Goal: Entertainment & Leisure: Consume media (video, audio)

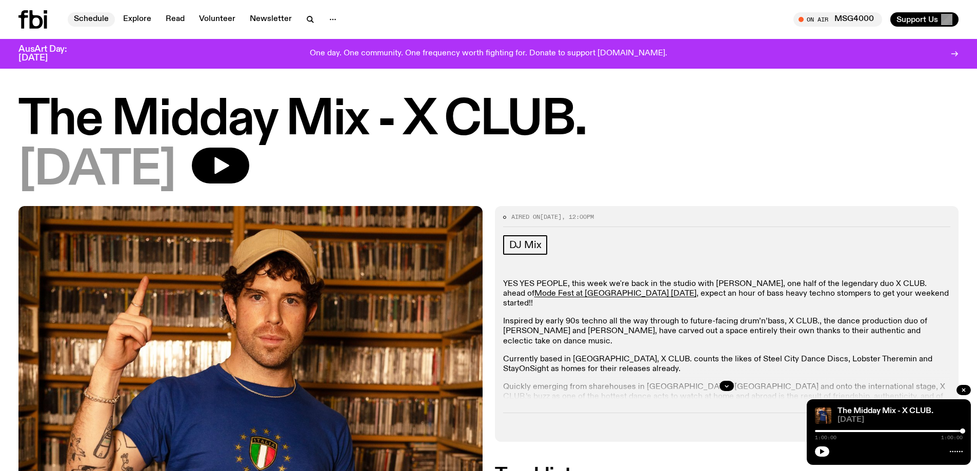
click at [95, 21] on link "Schedule" at bounding box center [91, 19] width 47 height 14
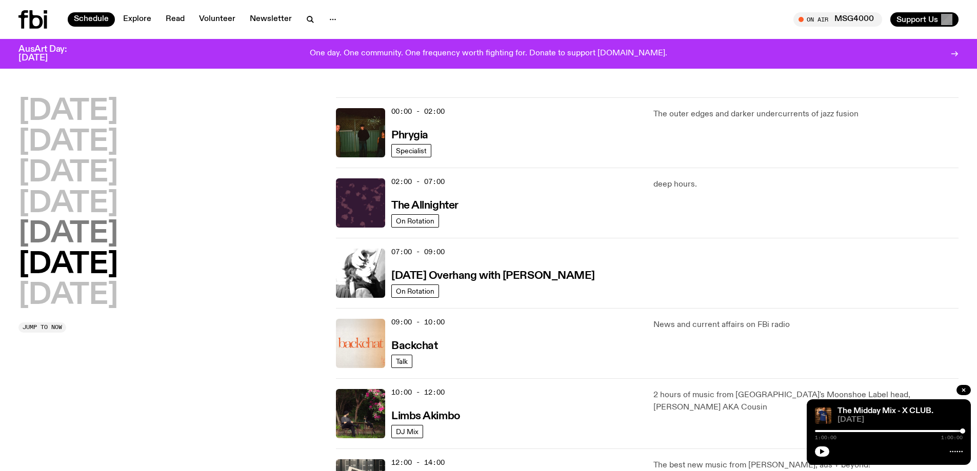
click at [71, 232] on h2 "[DATE]" at bounding box center [67, 234] width 99 height 29
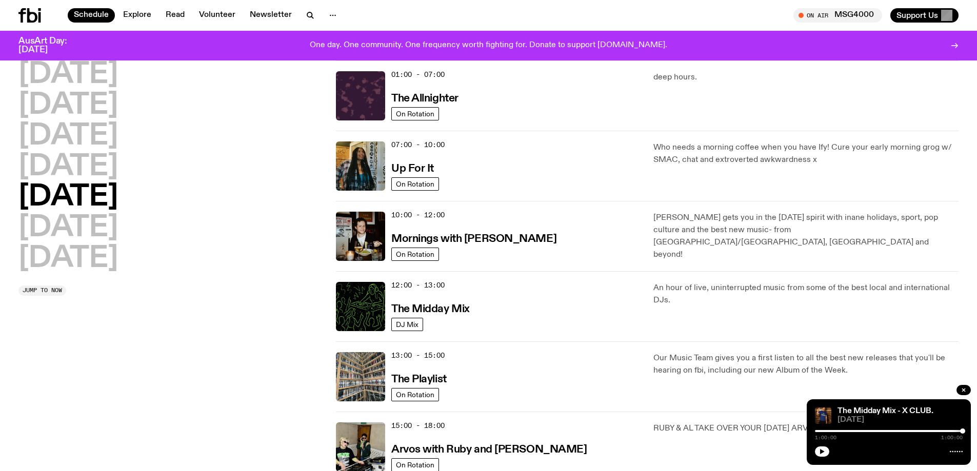
scroll to position [183, 0]
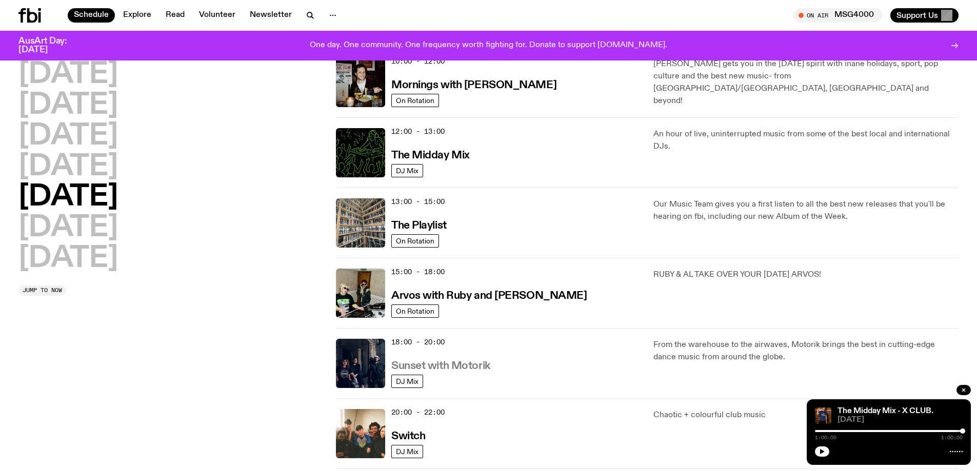
click at [407, 367] on h3 "Sunset with Motorik" at bounding box center [440, 366] width 99 height 11
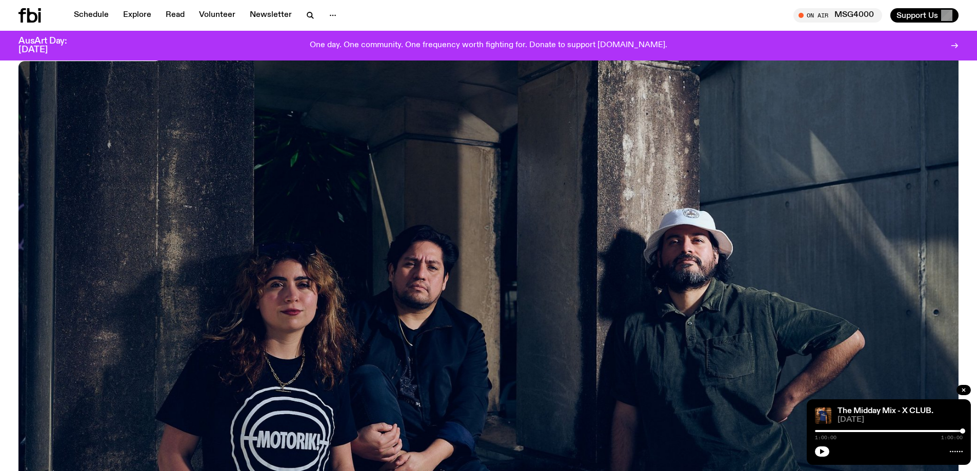
scroll to position [455, 0]
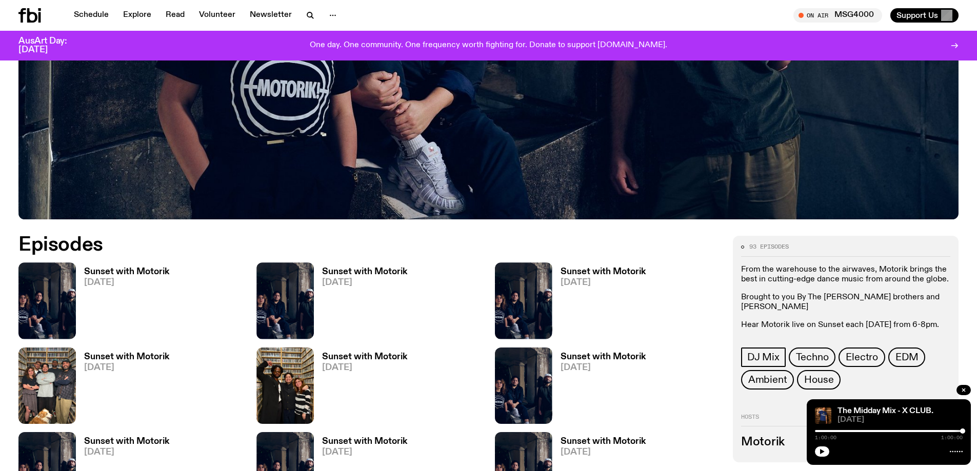
click at [136, 272] on h3 "Sunset with Motorik" at bounding box center [126, 272] width 85 height 9
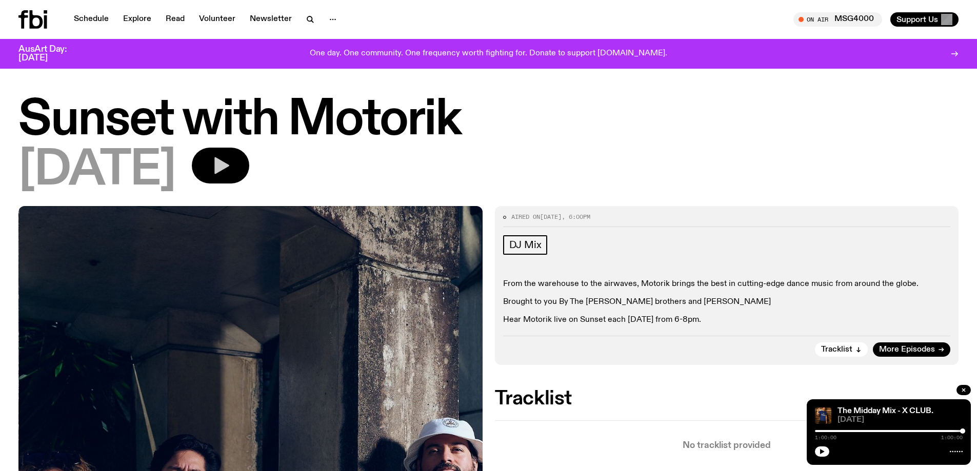
click at [229, 166] on icon "button" at bounding box center [221, 165] width 15 height 17
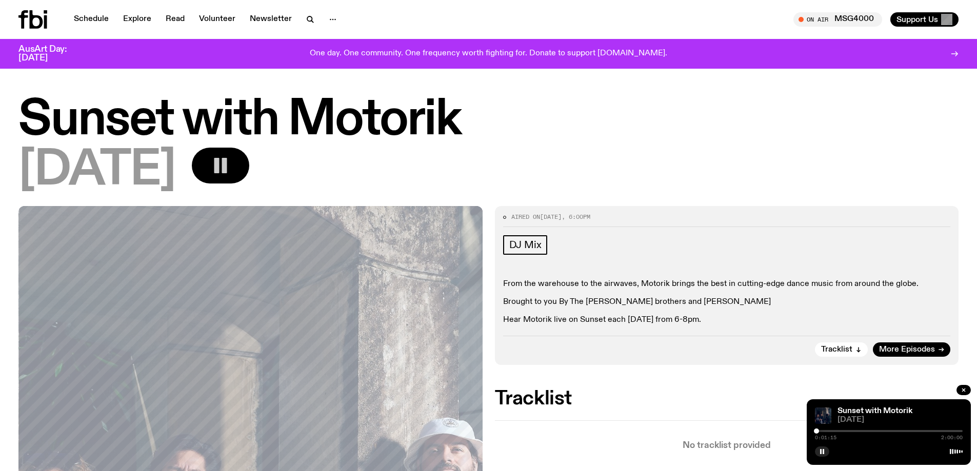
click at [817, 430] on div at bounding box center [816, 431] width 5 height 5
click at [231, 170] on icon "button" at bounding box center [220, 165] width 21 height 21
